Goal: Information Seeking & Learning: Find specific fact

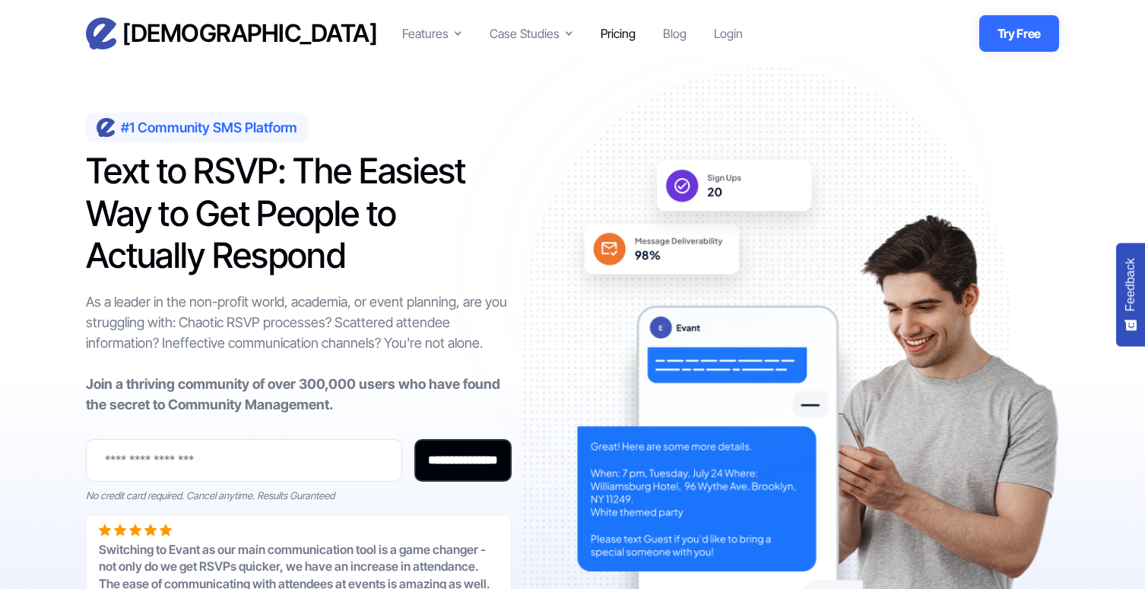
click at [617, 32] on div "Pricing" at bounding box center [618, 33] width 35 height 18
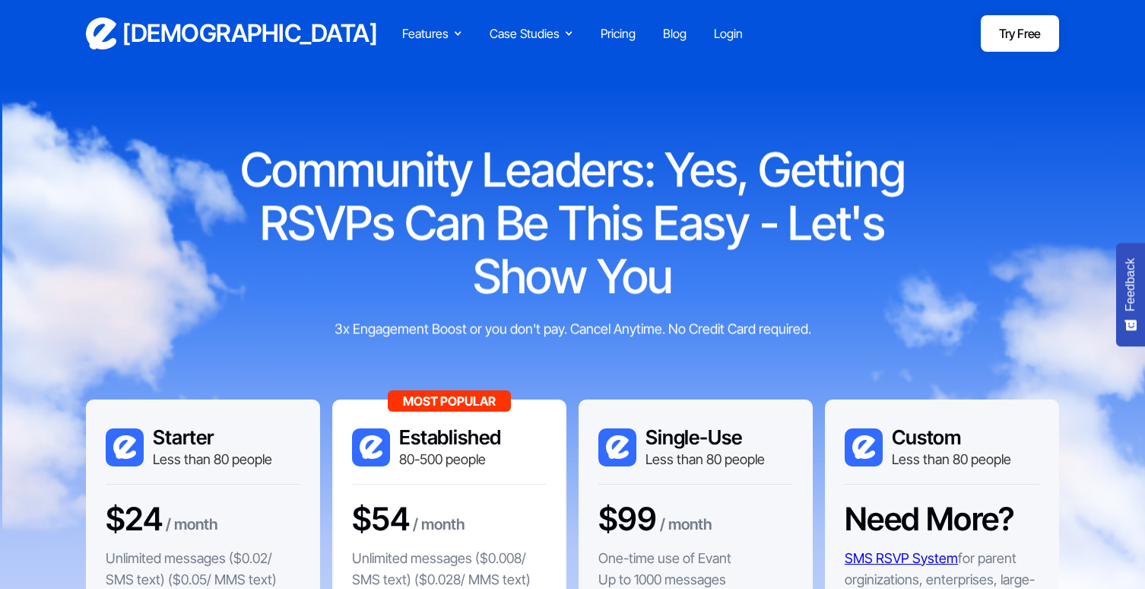
scroll to position [312, 0]
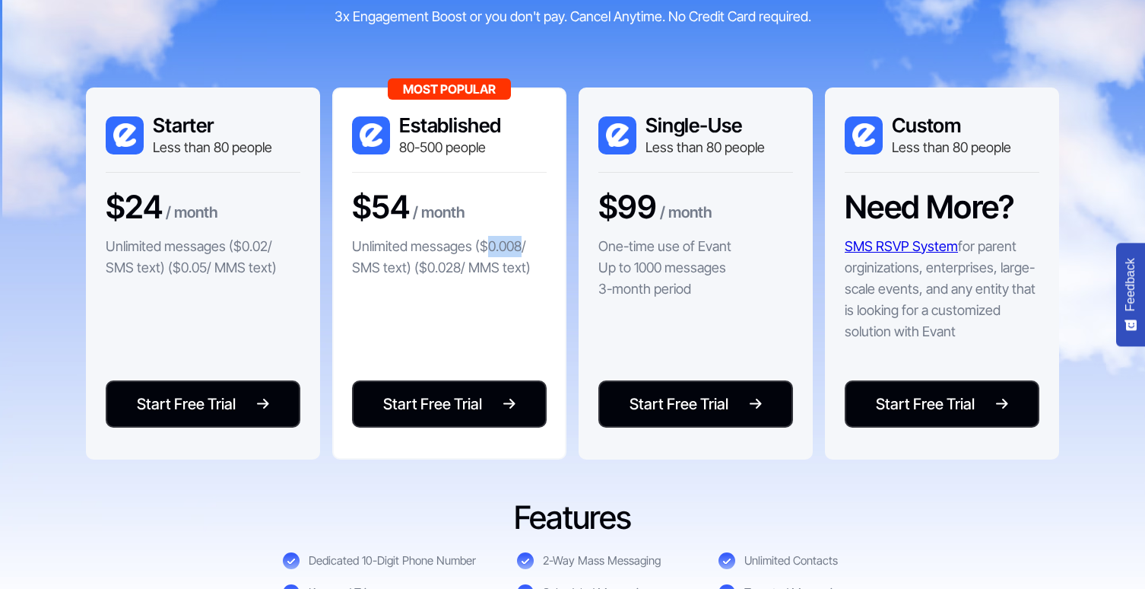
drag, startPoint x: 485, startPoint y: 247, endPoint x: 522, endPoint y: 247, distance: 36.5
click at [522, 247] on p "Unlimited messages ($0.008/ SMS text) ($0.028/ MMS text)" at bounding box center [449, 257] width 195 height 43
copy p "0.008"
